Goal: Task Accomplishment & Management: Complete application form

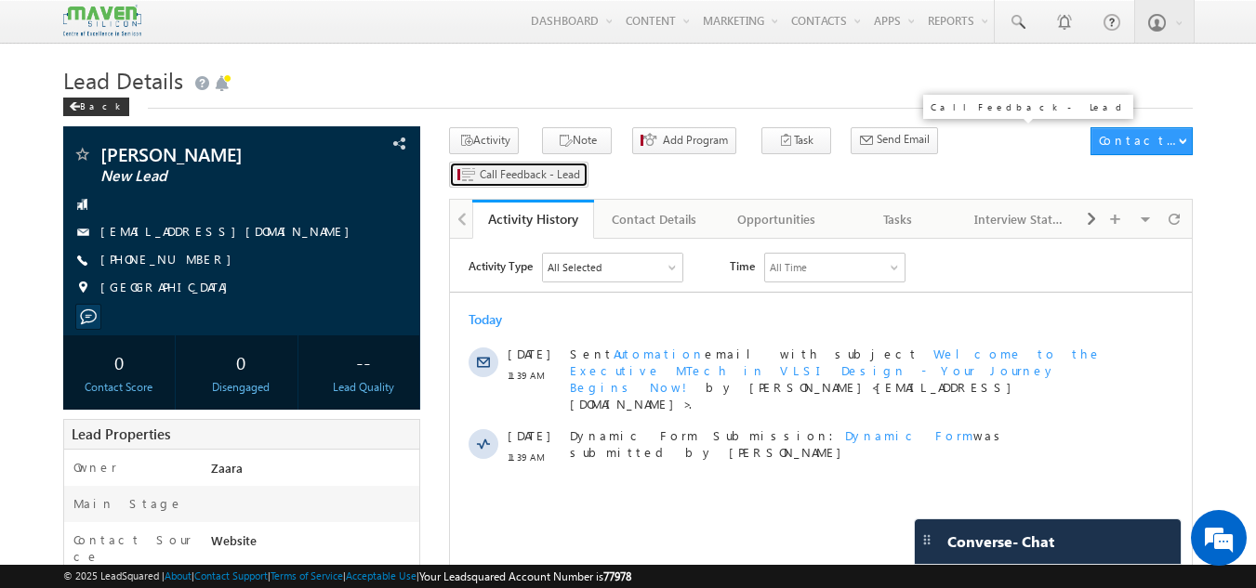
click at [580, 166] on span "Call Feedback - Lead" at bounding box center [530, 174] width 100 height 17
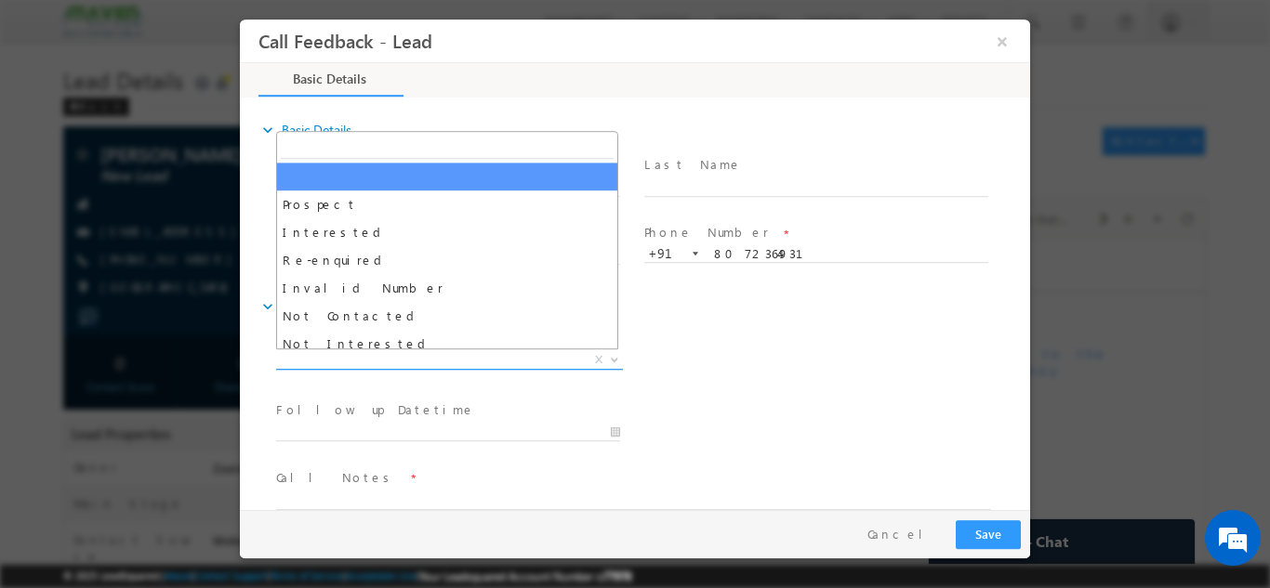
click at [404, 365] on span "X" at bounding box center [449, 359] width 347 height 19
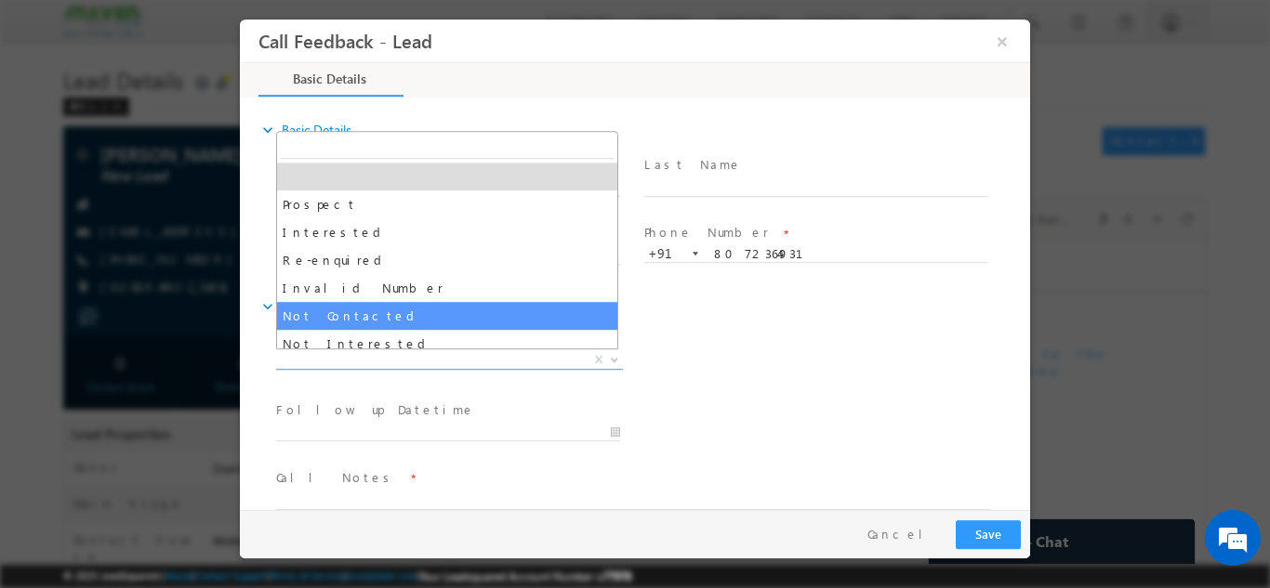
select select "Not Contacted"
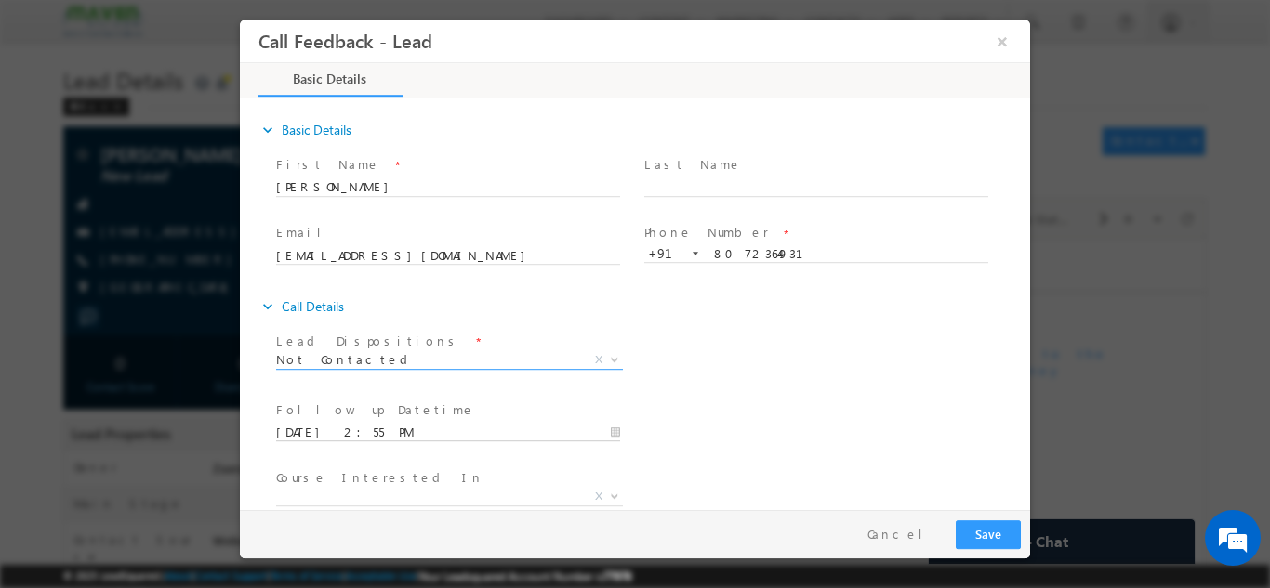
click at [358, 430] on input "12/08/2025 2:55 PM" at bounding box center [448, 432] width 344 height 19
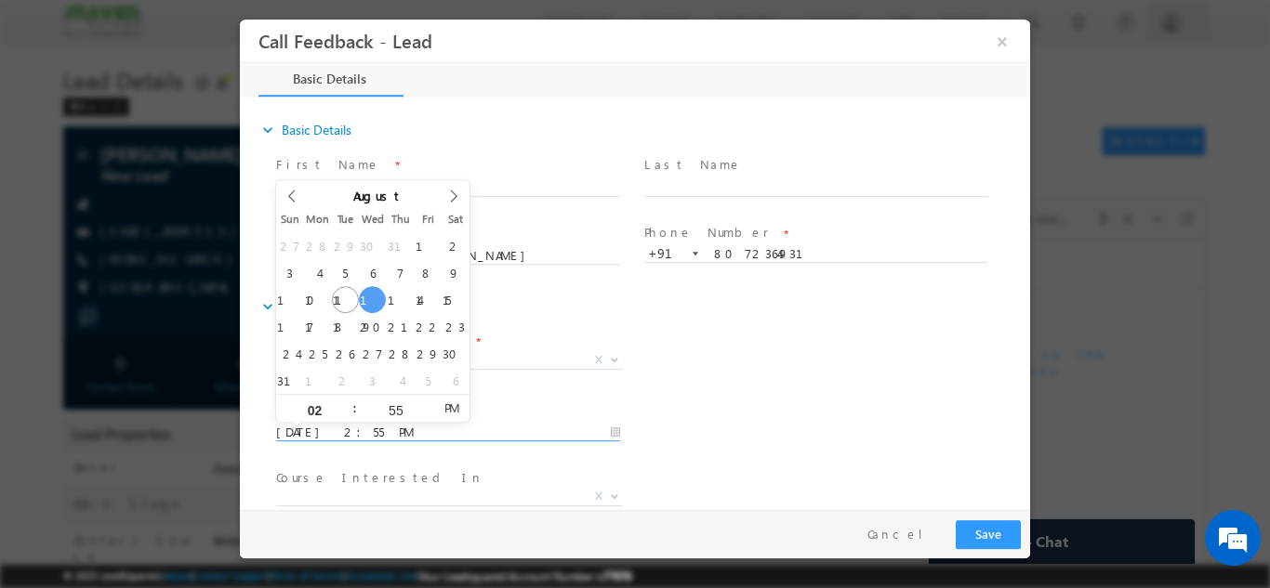
type input "13/08/2025 2:55 PM"
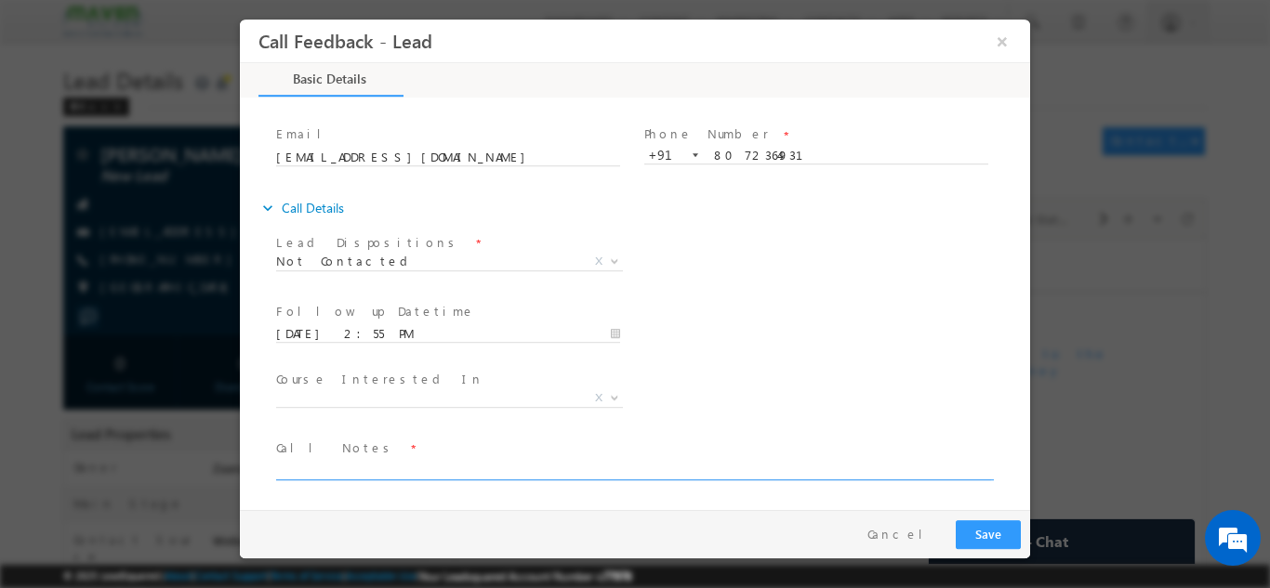
click at [537, 464] on textarea at bounding box center [633, 468] width 715 height 21
type textarea "NPU but details shared via WhatsApp"
click at [996, 537] on button "Save" at bounding box center [988, 534] width 65 height 29
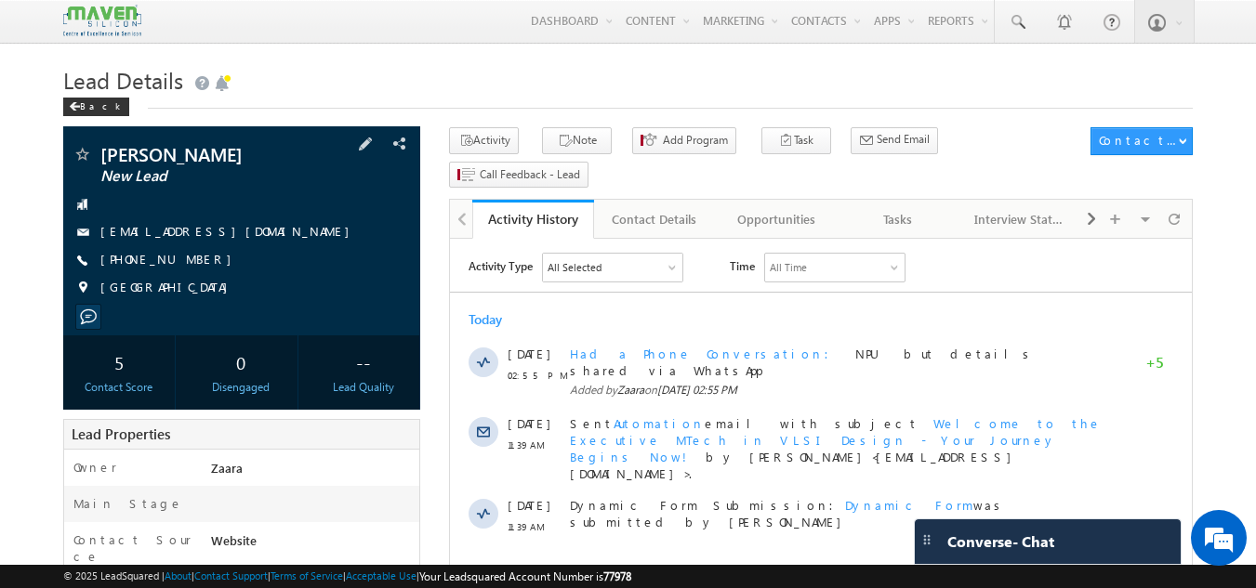
click at [233, 230] on link "KIRUTHIKAMANIVANNAN629@GMAIL.COM" at bounding box center [229, 231] width 258 height 16
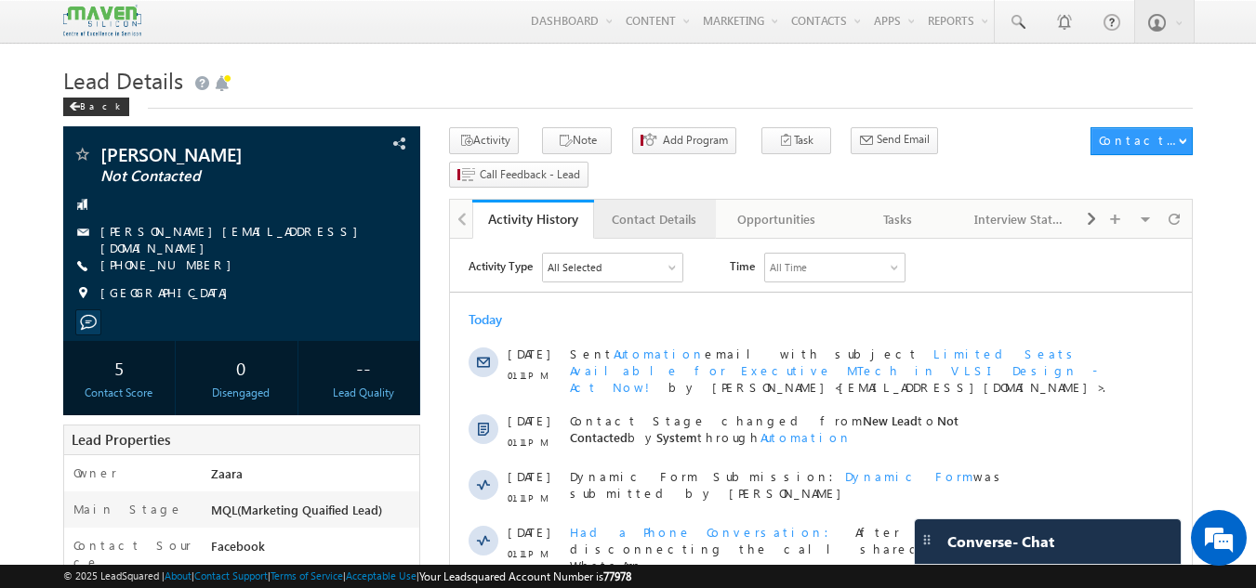
click at [644, 208] on div "Contact Details" at bounding box center [654, 219] width 90 height 22
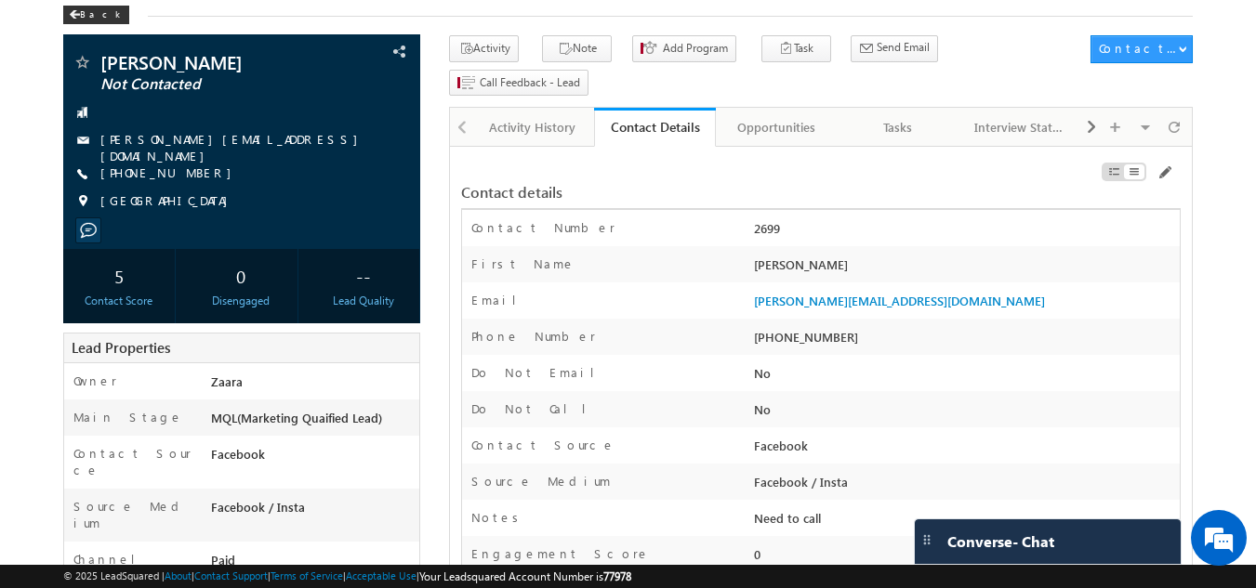
scroll to position [93, 0]
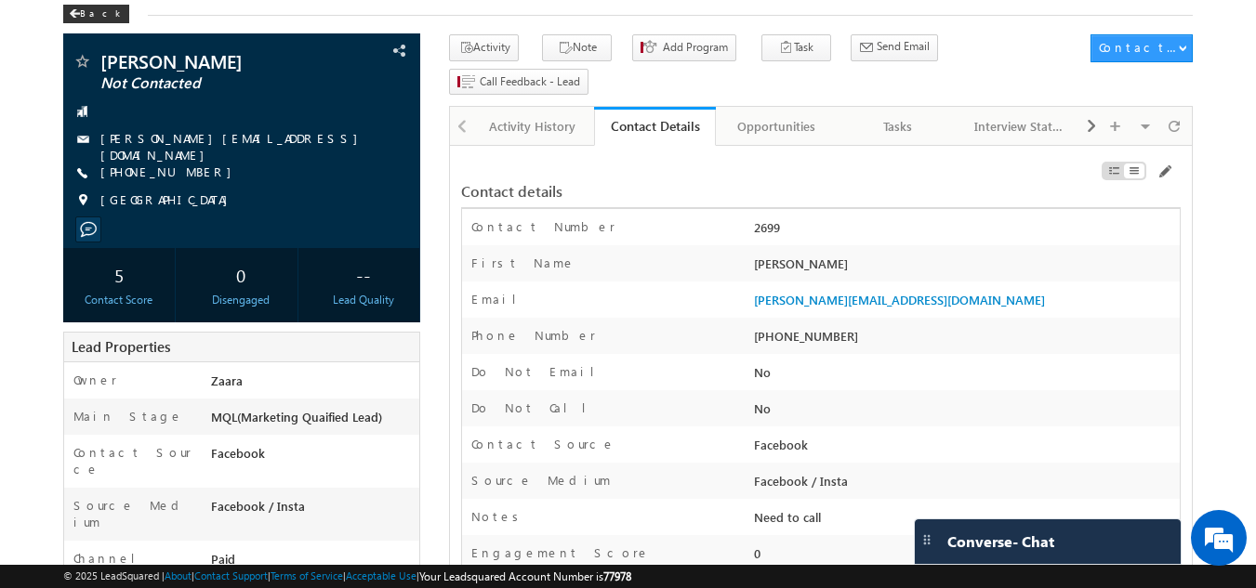
click at [791, 327] on div "[PHONE_NUMBER]" at bounding box center [964, 340] width 430 height 26
copy div "9886324391"
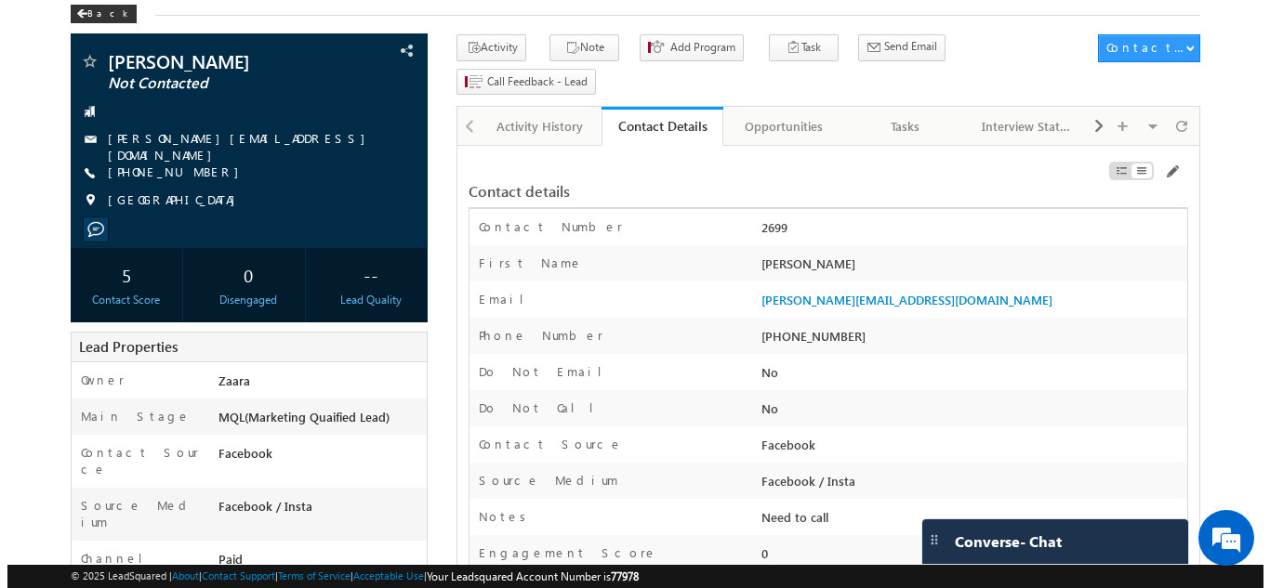
scroll to position [0, 0]
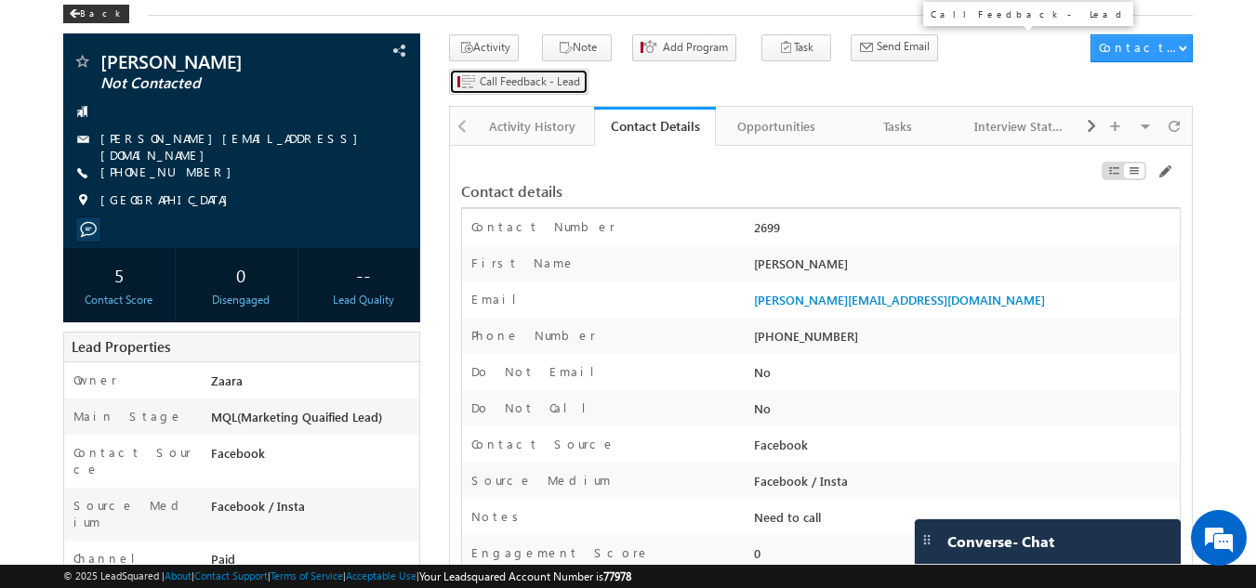
click at [580, 73] on span "Call Feedback - Lead" at bounding box center [530, 81] width 100 height 17
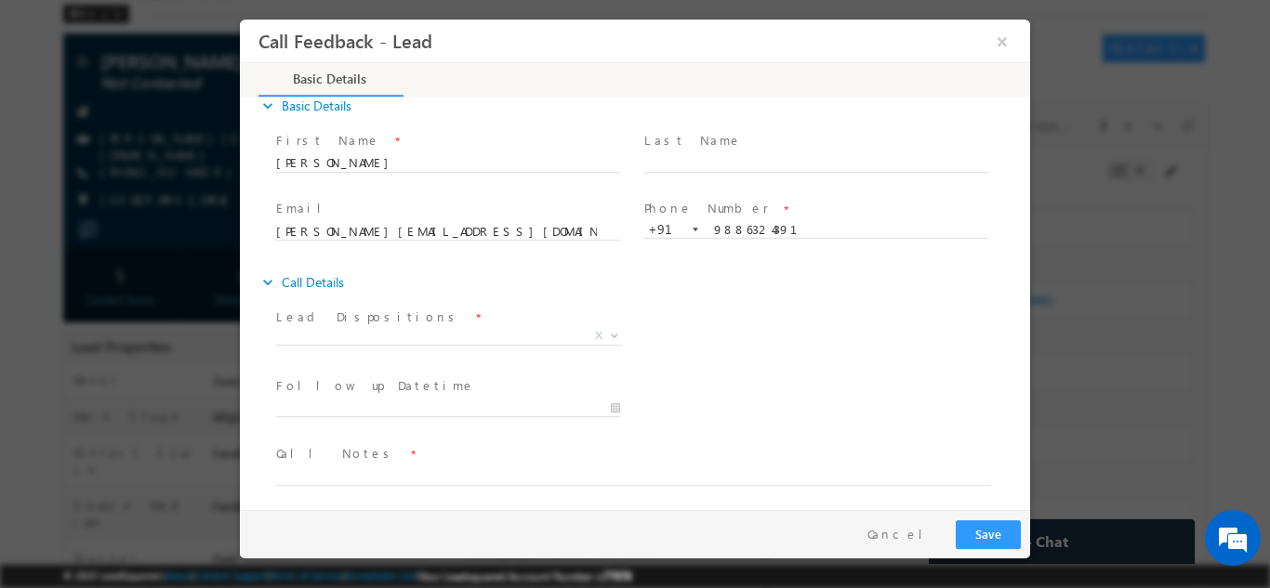
scroll to position [30, 0]
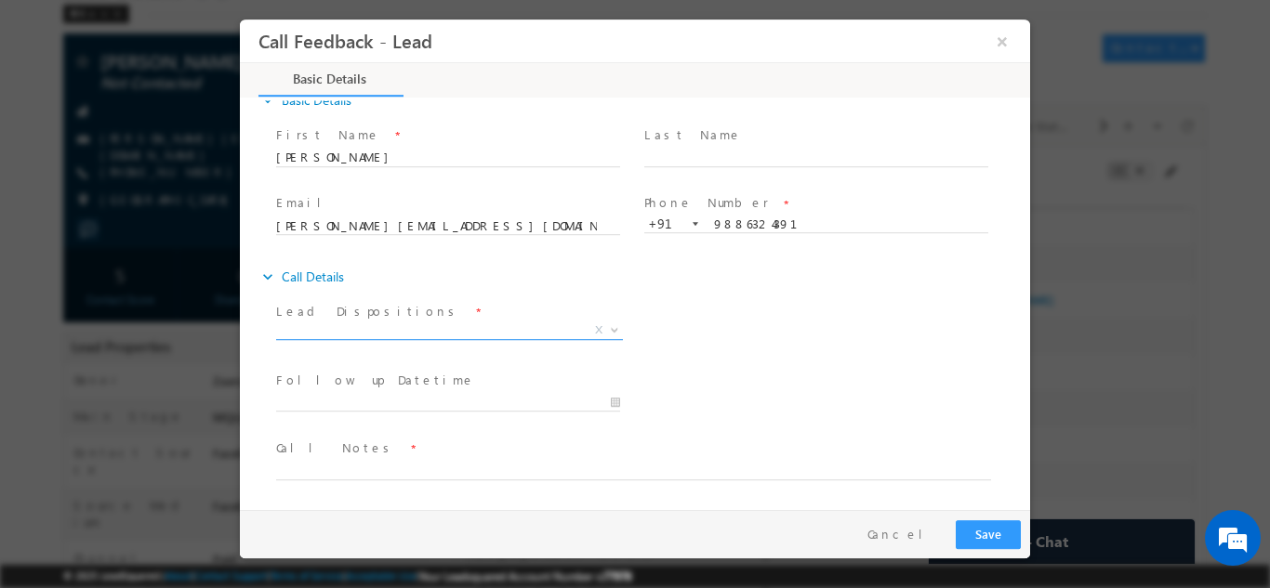
click at [396, 341] on span "X" at bounding box center [449, 333] width 347 height 19
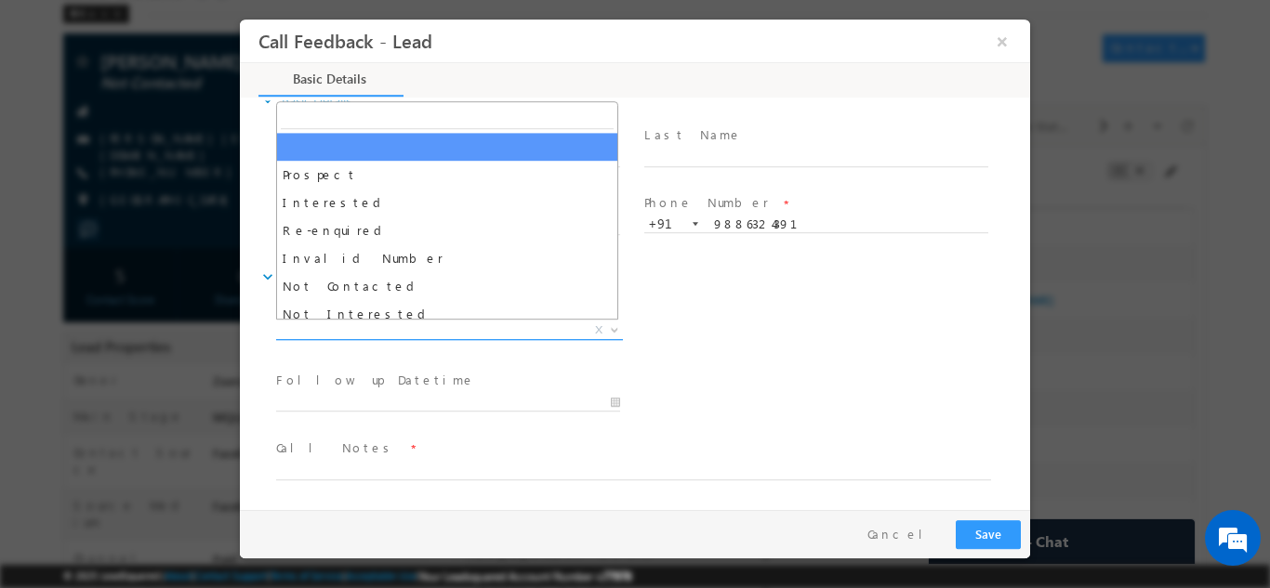
click at [399, 325] on span "X" at bounding box center [449, 330] width 347 height 19
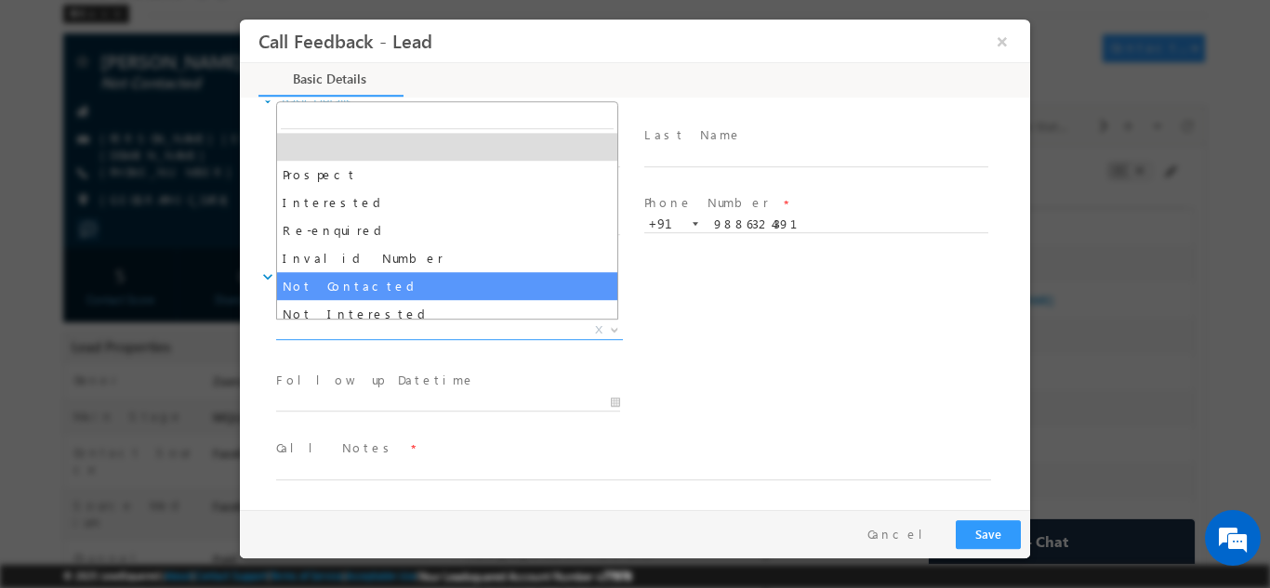
select select "Not Contacted"
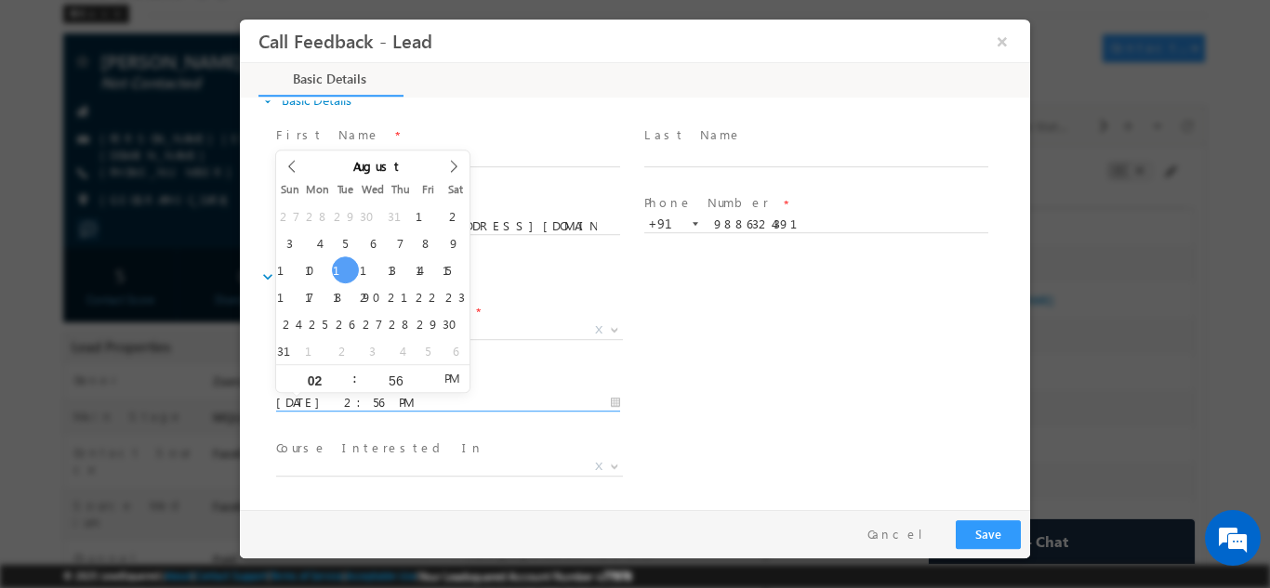
click at [382, 395] on input "12/08/2025 2:56 PM" at bounding box center [448, 402] width 344 height 19
type input "13/08/2025 2:56 PM"
click at [767, 357] on div "Lead Dispositions * Prospect Interested Re-enquired Invalid Number Not Contacte…" at bounding box center [651, 331] width 758 height 69
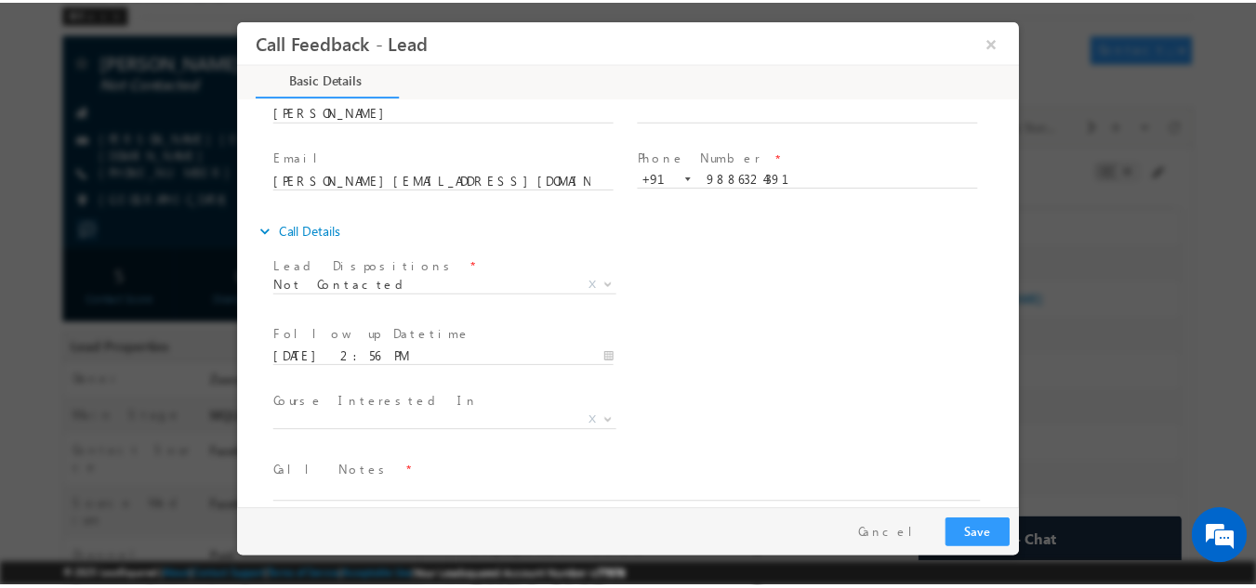
scroll to position [99, 0]
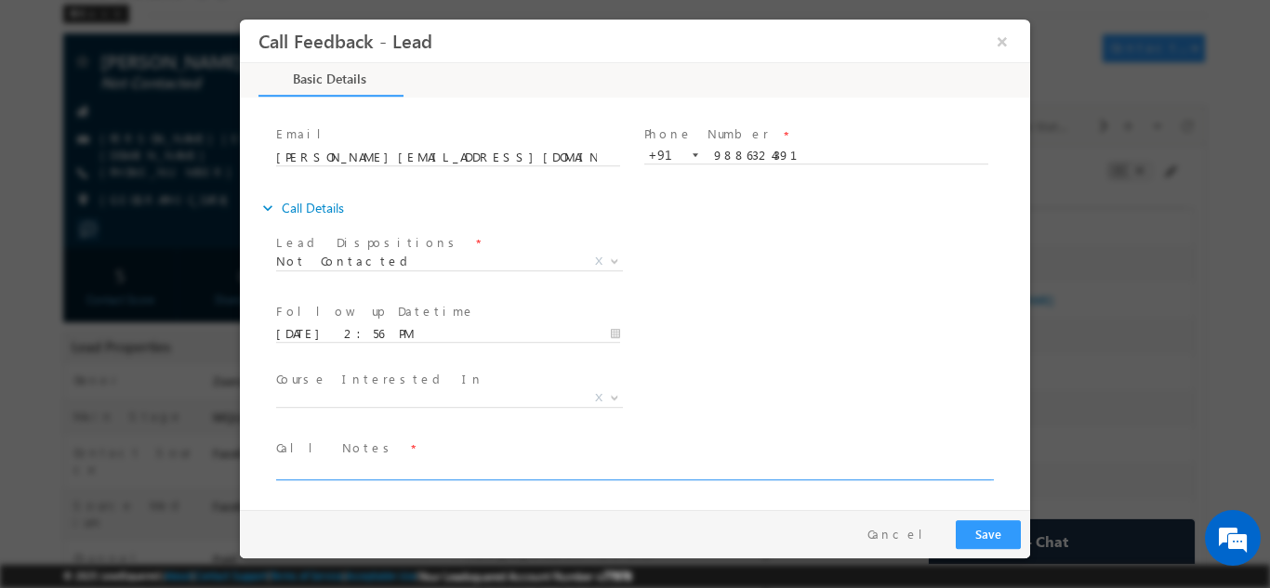
click at [362, 468] on textarea at bounding box center [633, 468] width 715 height 21
type textarea "NPU Details shared via WhatsApp"
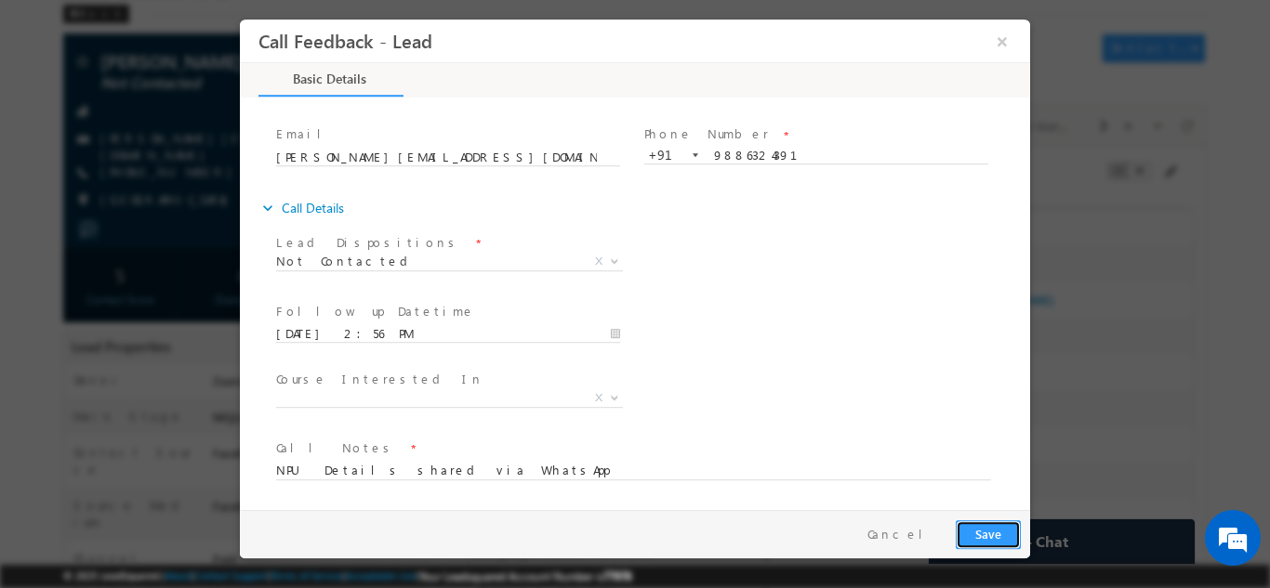
click at [981, 537] on button "Save" at bounding box center [988, 534] width 65 height 29
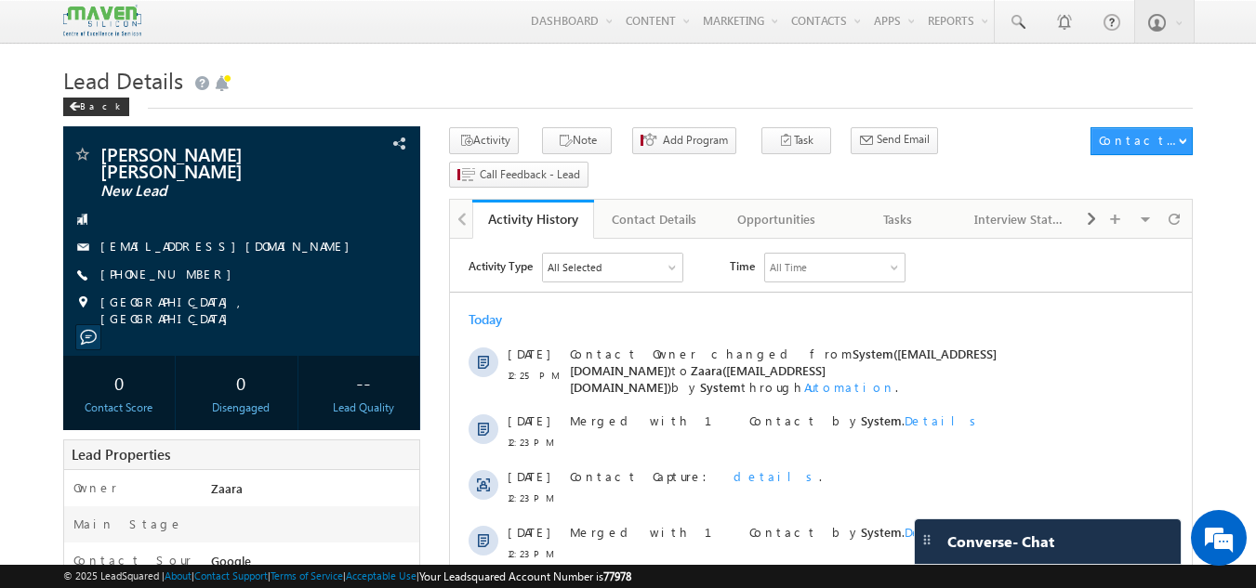
click at [267, 123] on div "Lead Details Back" at bounding box center [628, 93] width 1130 height 67
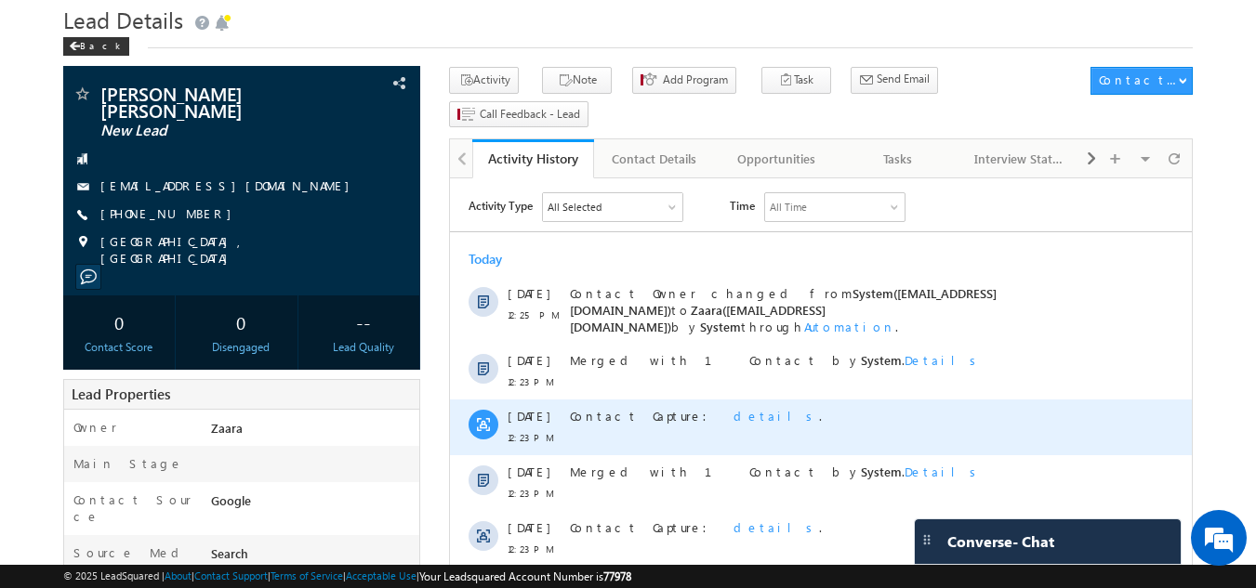
scroll to position [93, 0]
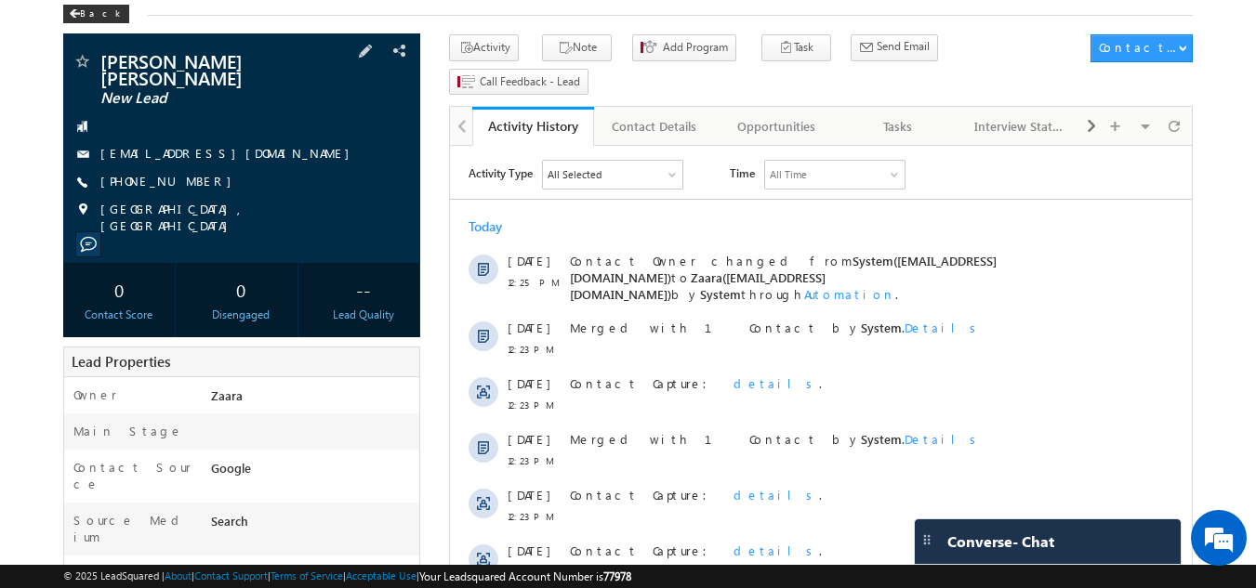
click at [189, 160] on link "ylnvamsi@gmail.com" at bounding box center [229, 153] width 258 height 16
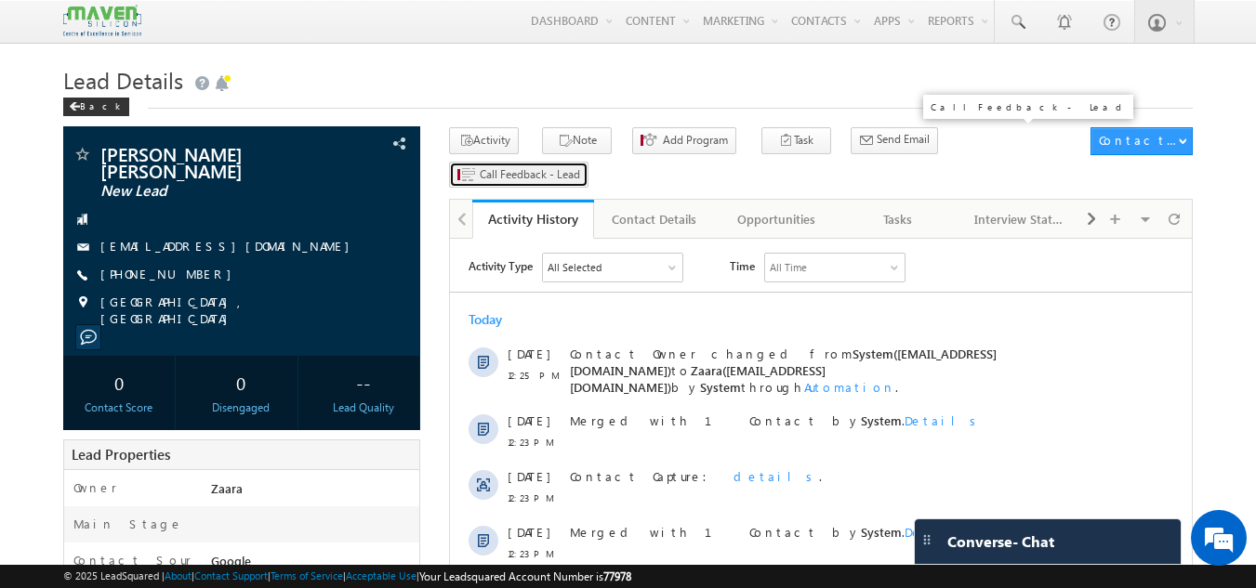
click at [580, 166] on span "Call Feedback - Lead" at bounding box center [530, 174] width 100 height 17
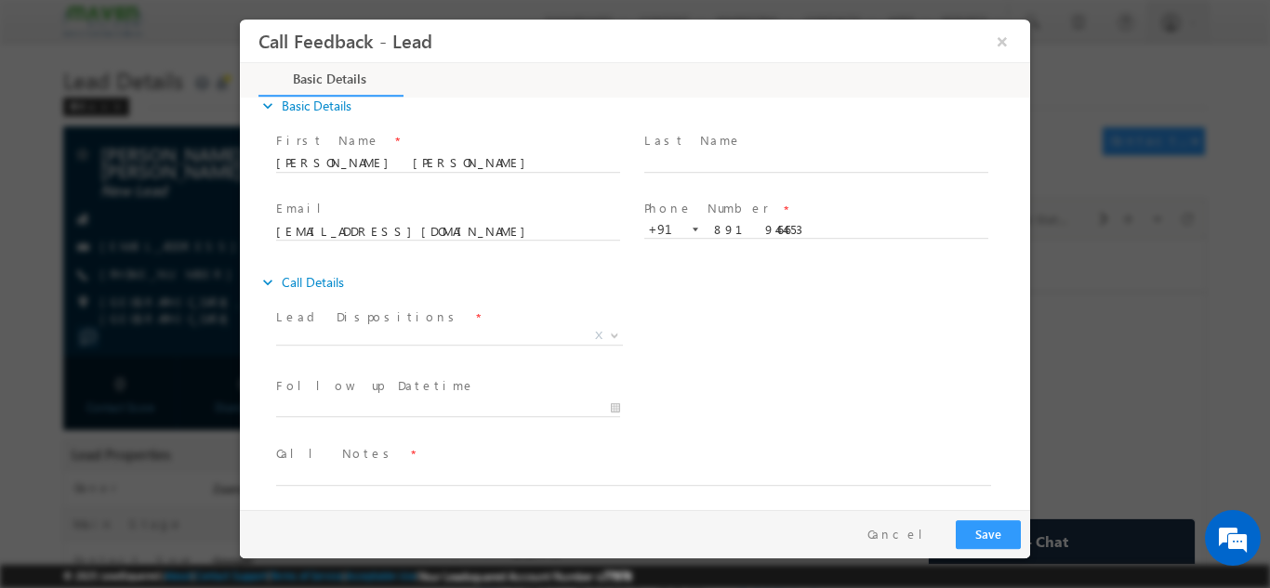
scroll to position [30, 0]
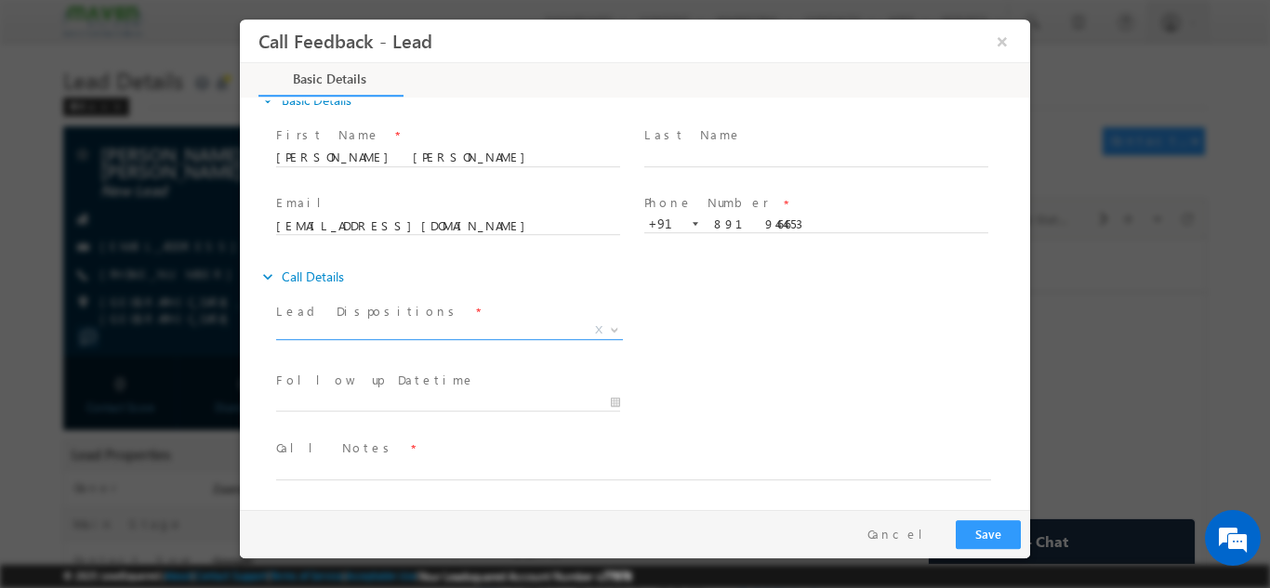
click at [375, 333] on span "X" at bounding box center [449, 330] width 347 height 19
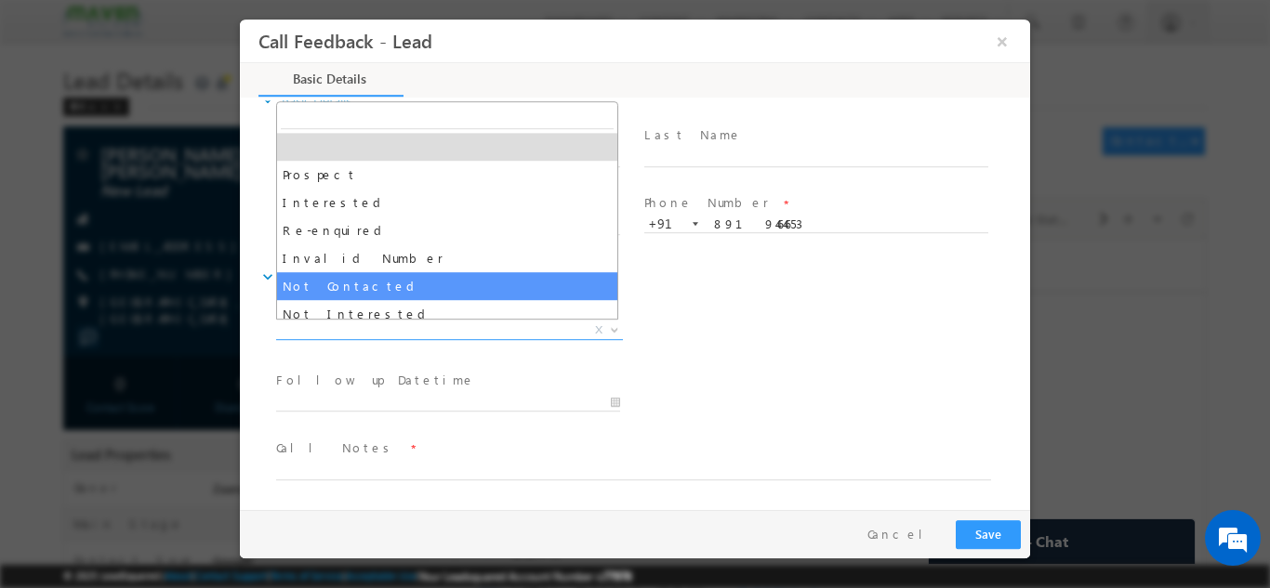
select select "Not Contacted"
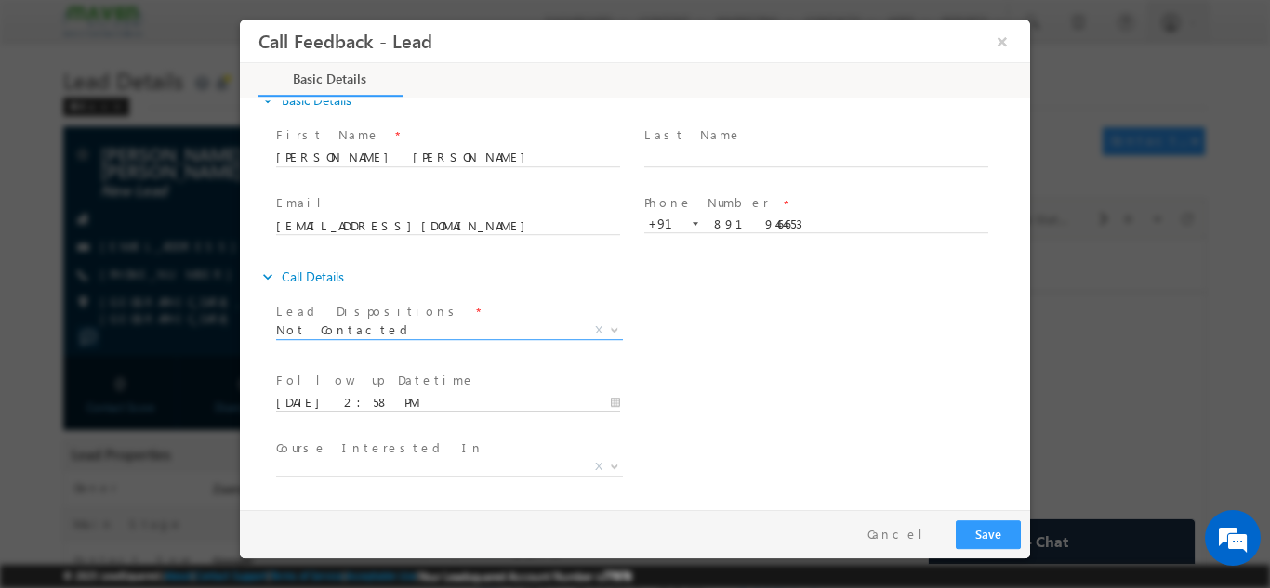
click at [369, 400] on input "12/08/2025 2:58 PM" at bounding box center [448, 402] width 344 height 19
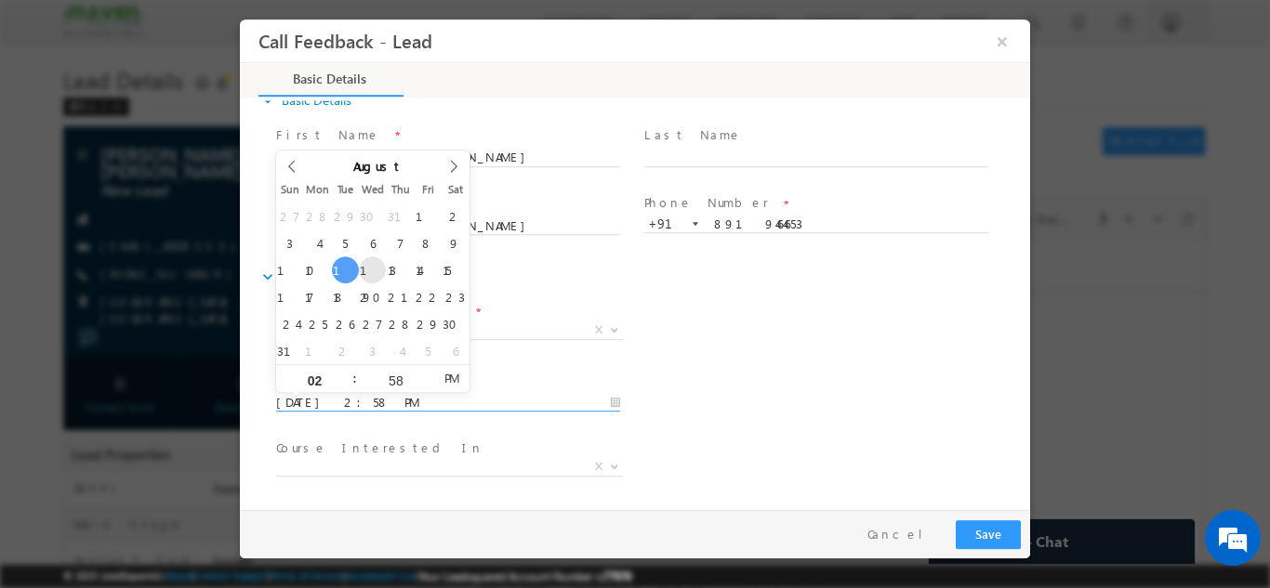
type input "13/08/2025 2:58 PM"
click at [780, 370] on div "Follow up Datetime * 13/08/2025 2:58 PM Program Type * Long Term Short Term X" at bounding box center [651, 400] width 758 height 69
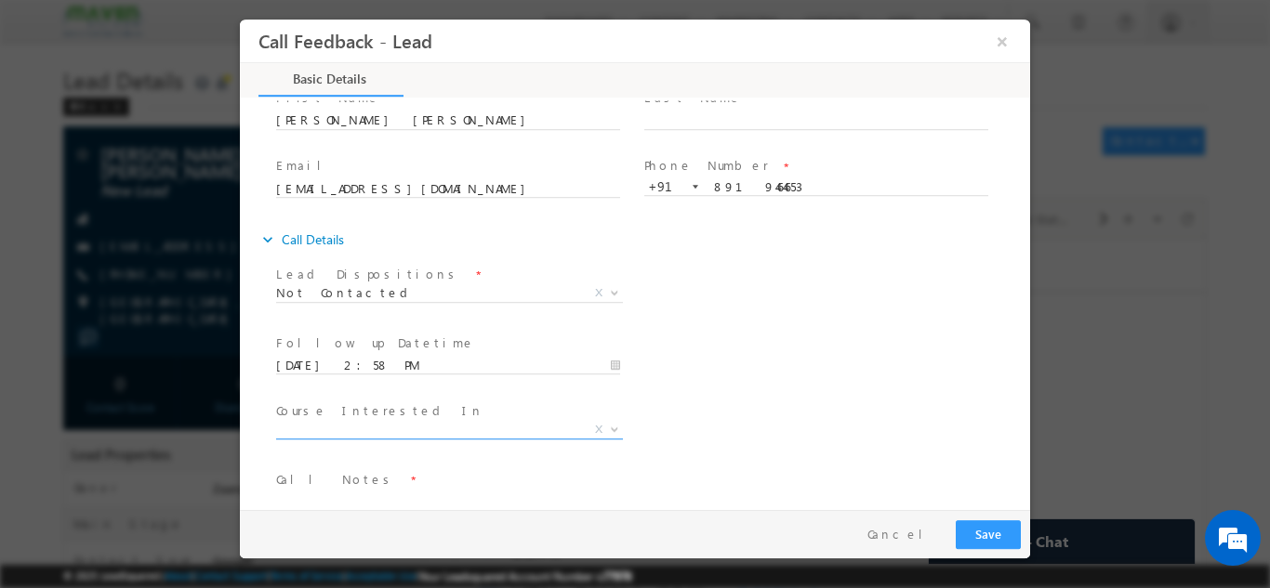
scroll to position [99, 0]
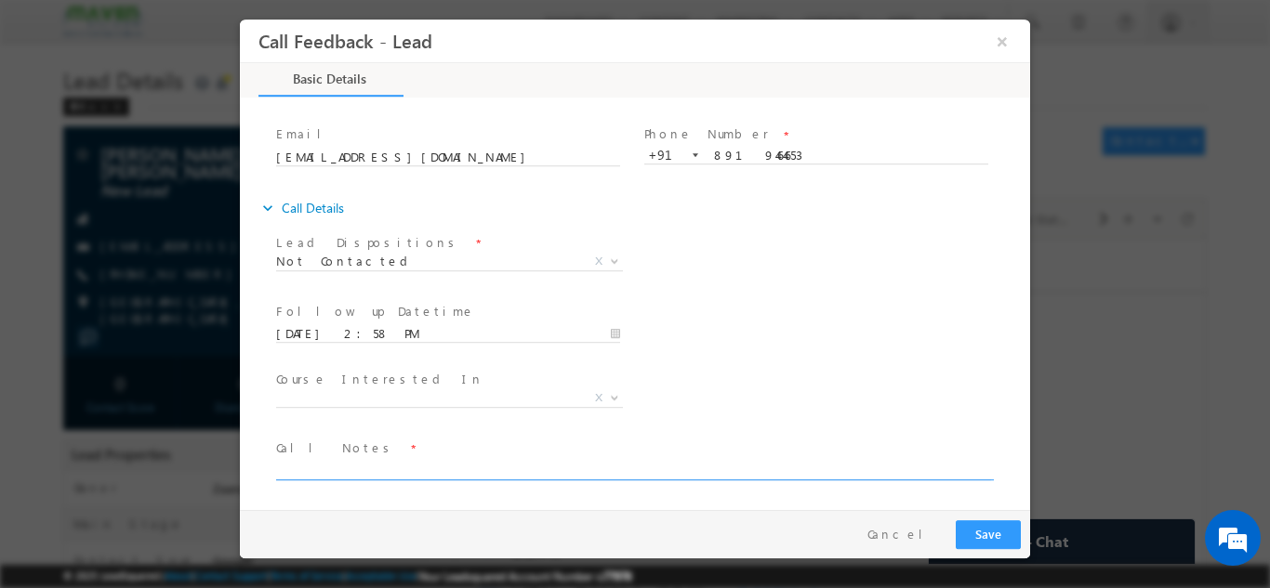
click at [409, 467] on textarea at bounding box center [633, 468] width 715 height 21
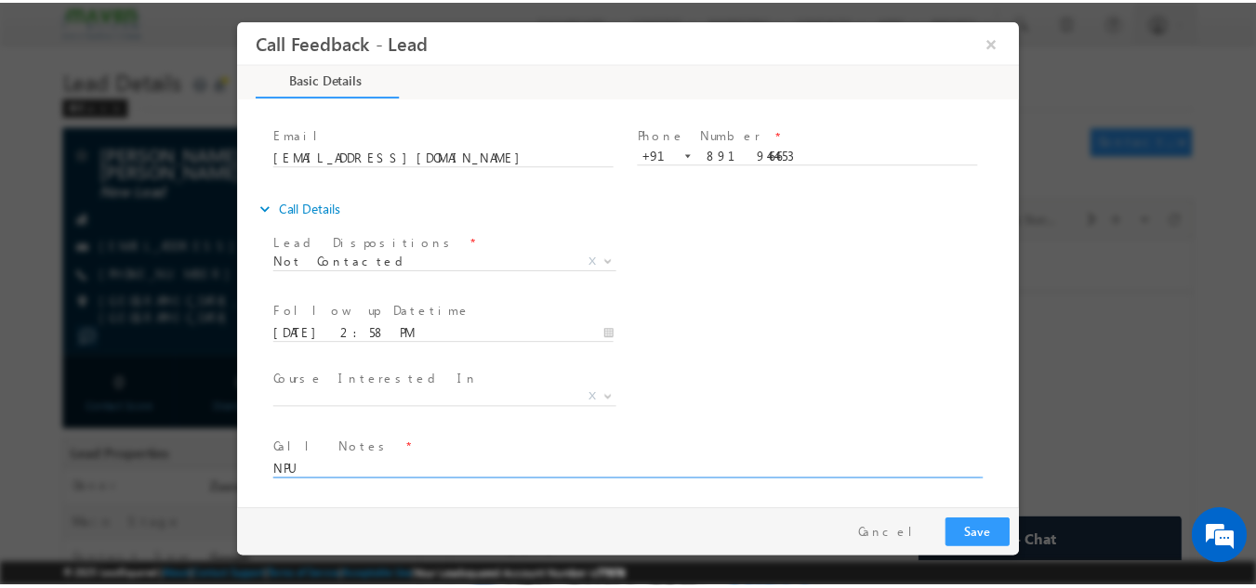
scroll to position [0, 0]
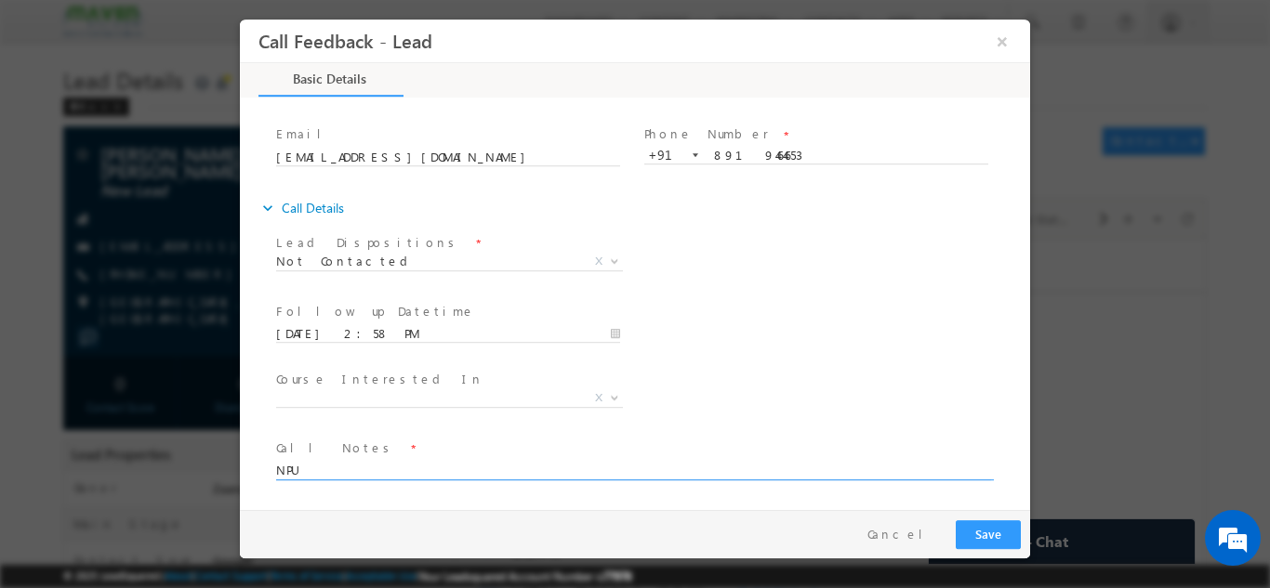
type textarea "NPU"
click at [992, 544] on button "Save" at bounding box center [988, 534] width 65 height 29
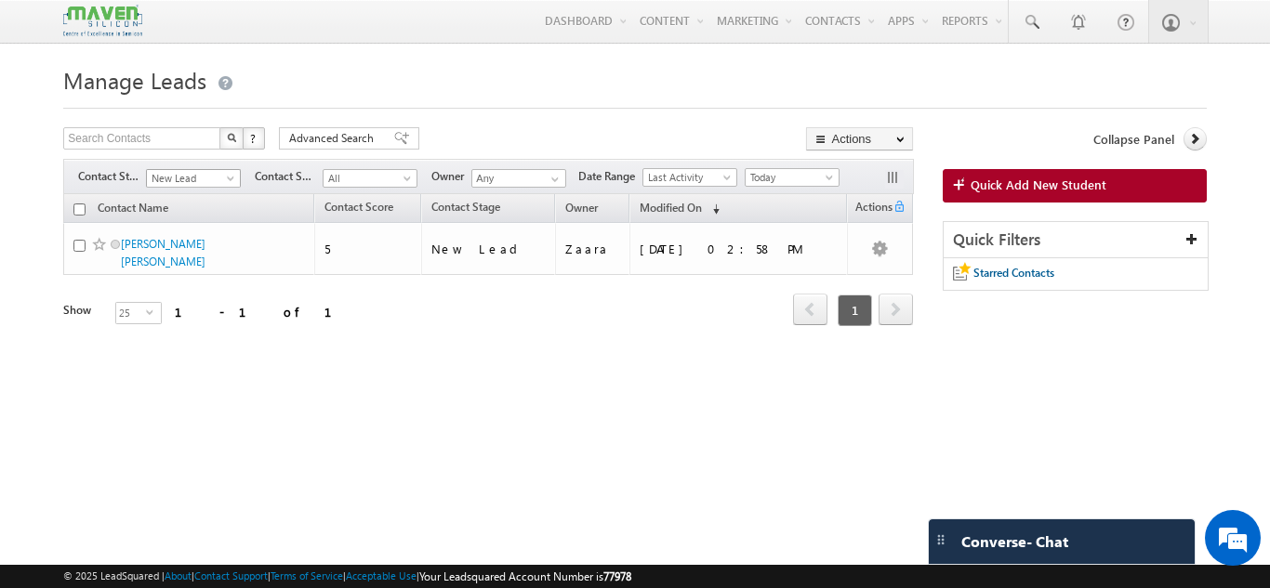
click at [194, 180] on span "New Lead" at bounding box center [191, 178] width 88 height 17
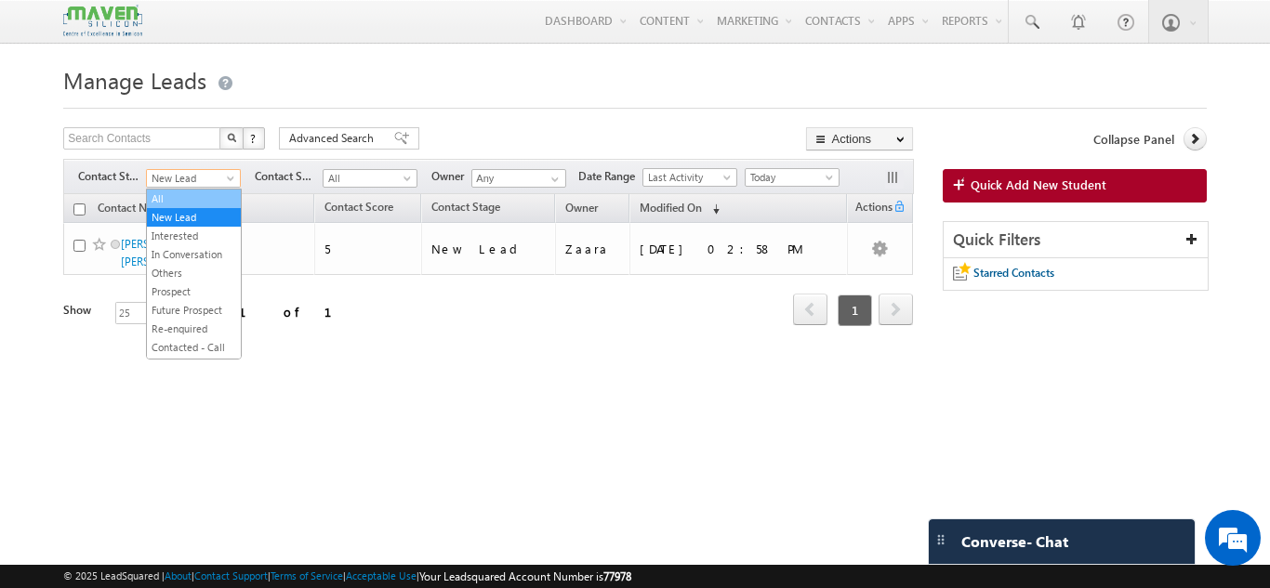
click at [194, 196] on link "All" at bounding box center [194, 199] width 94 height 17
